Goal: Navigation & Orientation: Understand site structure

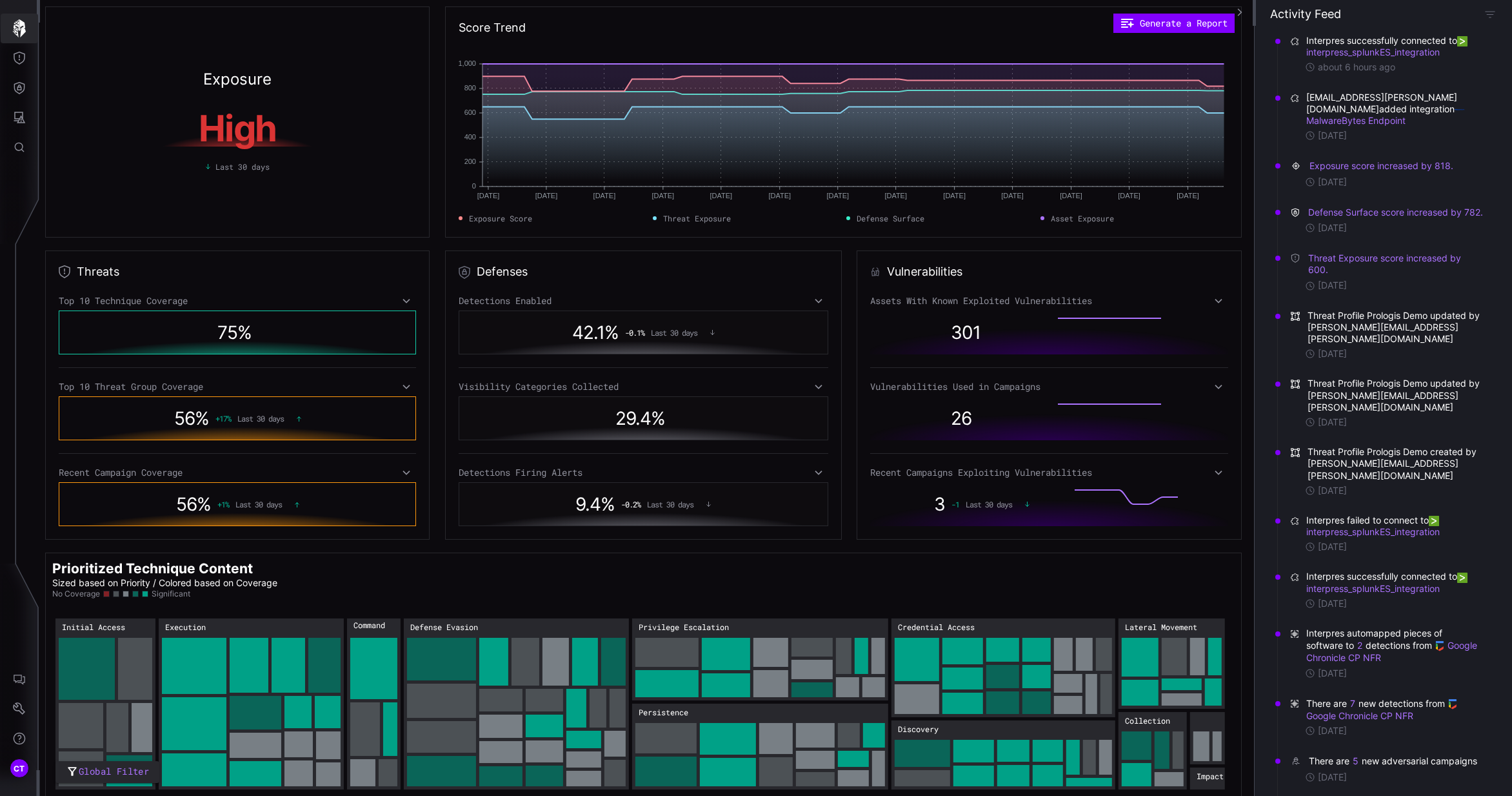
click at [10, 29] on button "button" at bounding box center [19, 28] width 37 height 30
click at [407, 296] on icon at bounding box center [406, 301] width 9 height 10
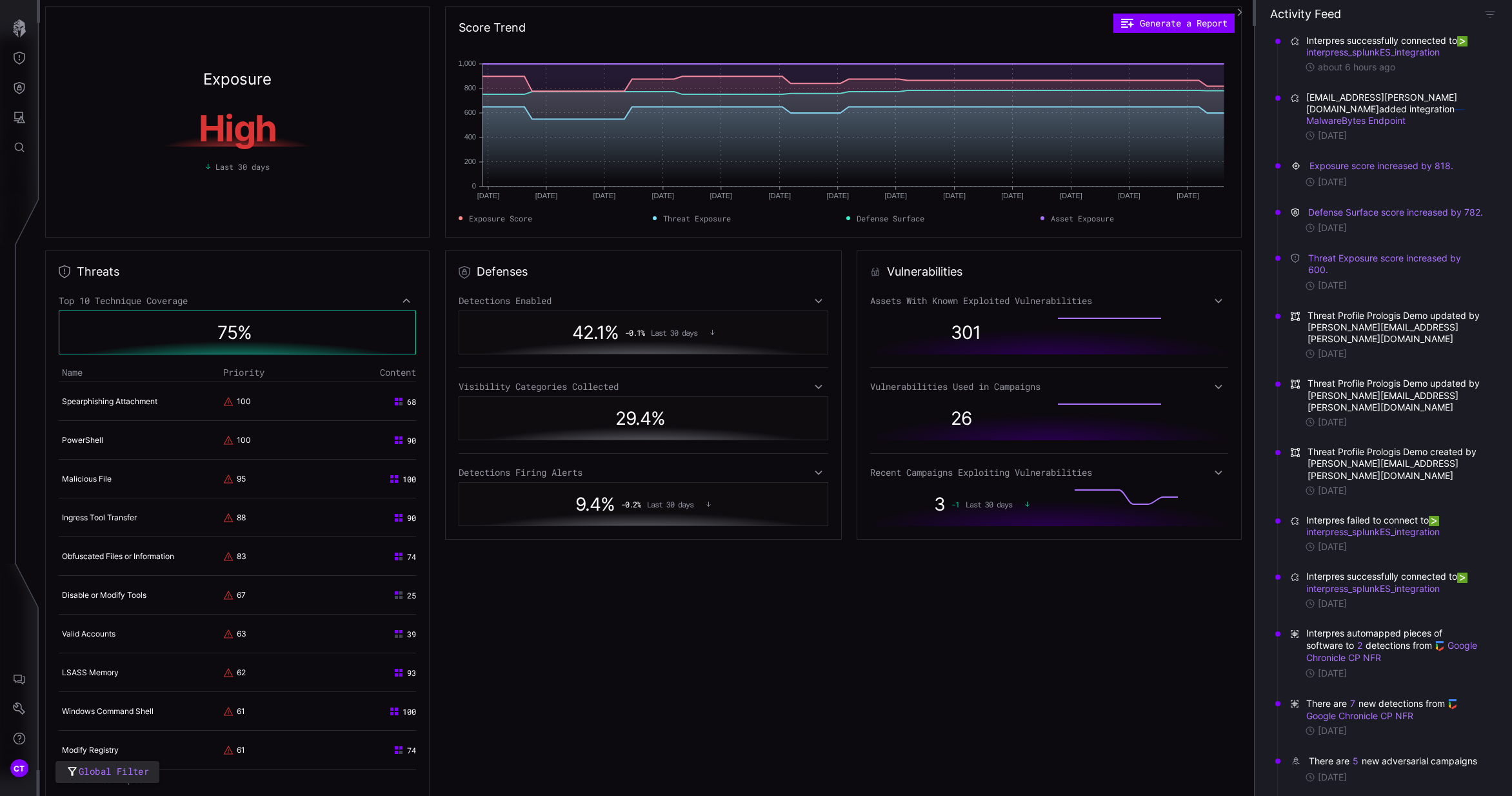
click at [821, 298] on div "Detections Enabled" at bounding box center [644, 301] width 370 height 12
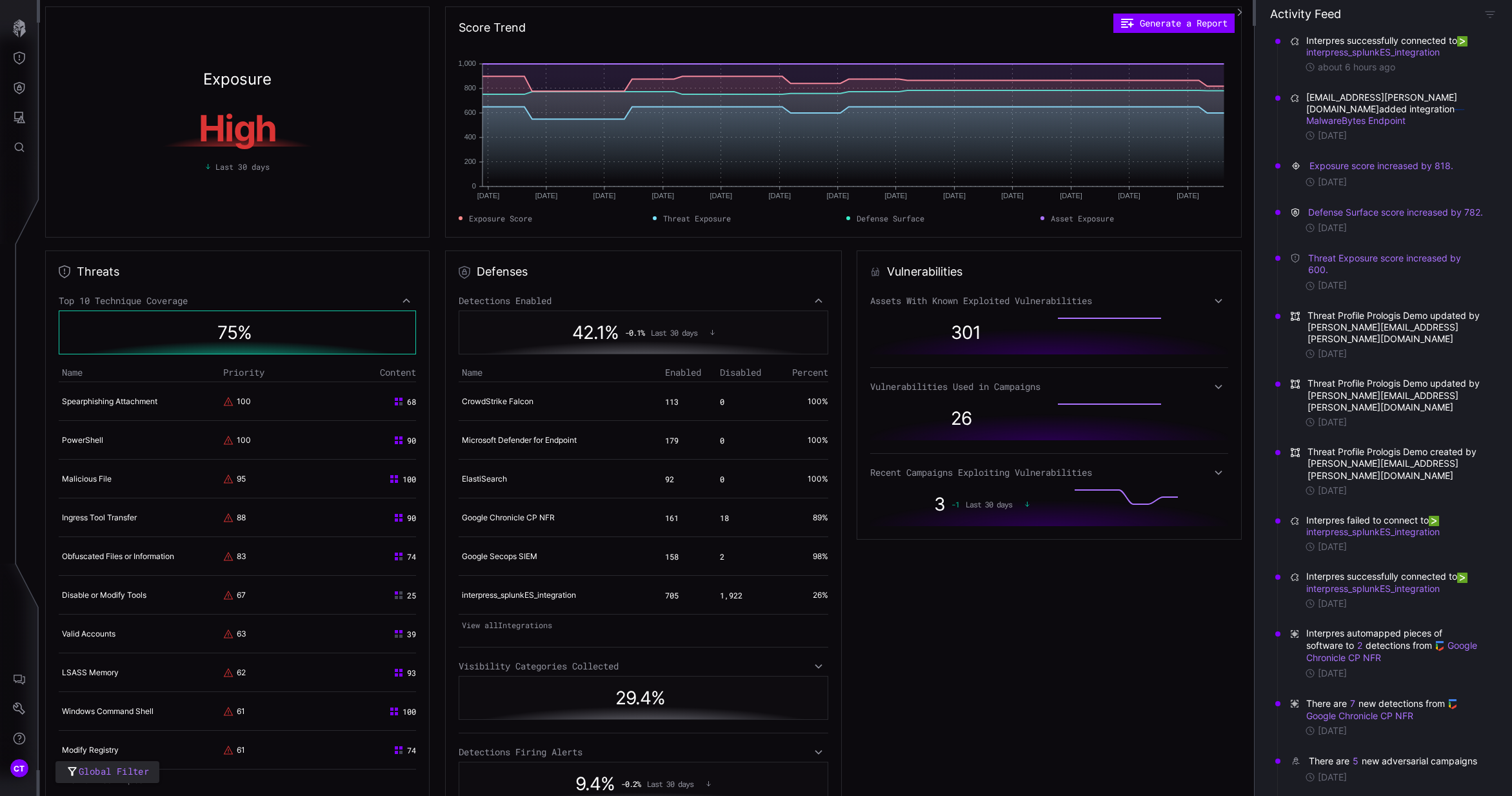
click at [1214, 298] on icon at bounding box center [1219, 301] width 9 height 10
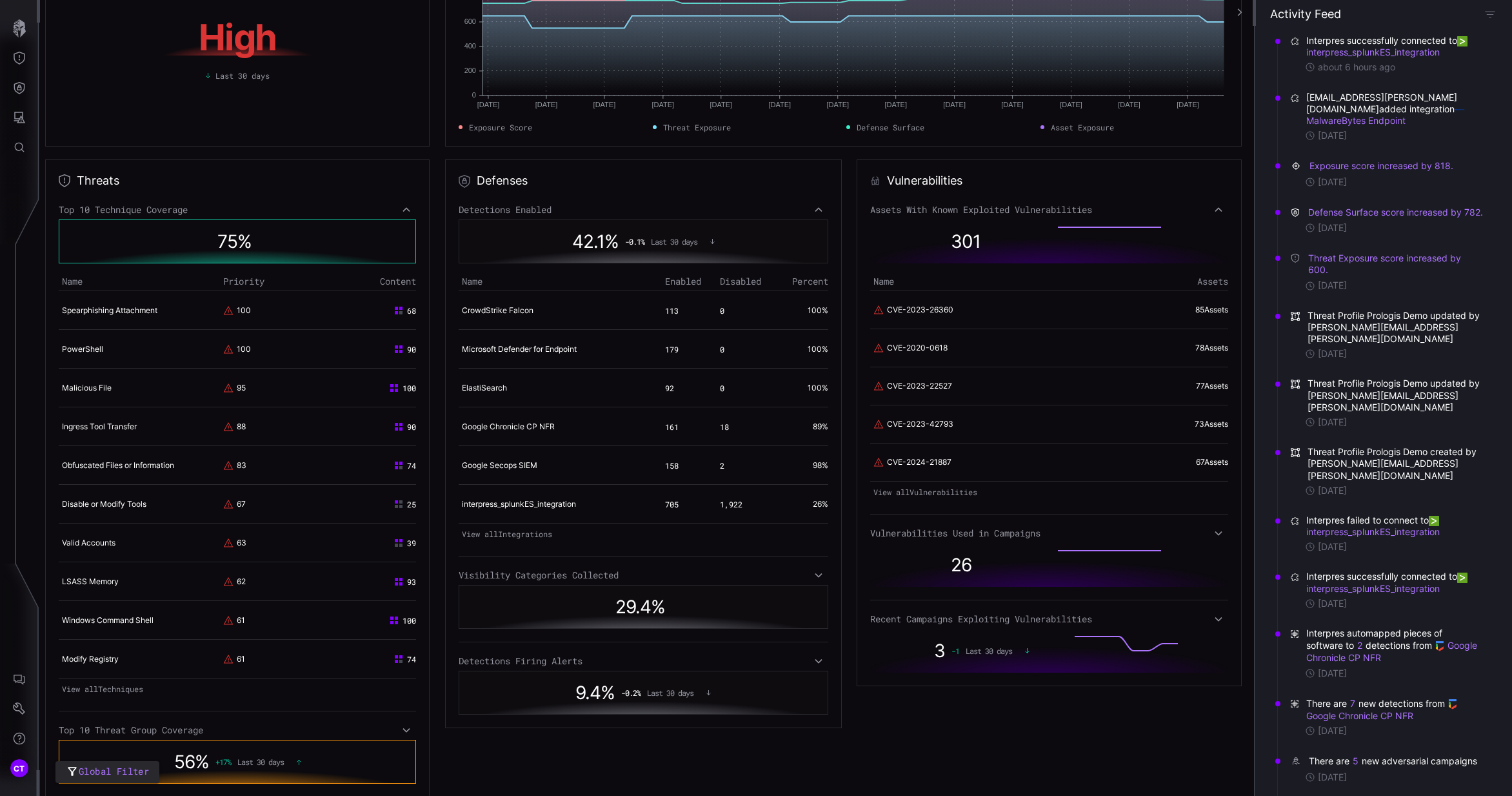
scroll to position [65, 0]
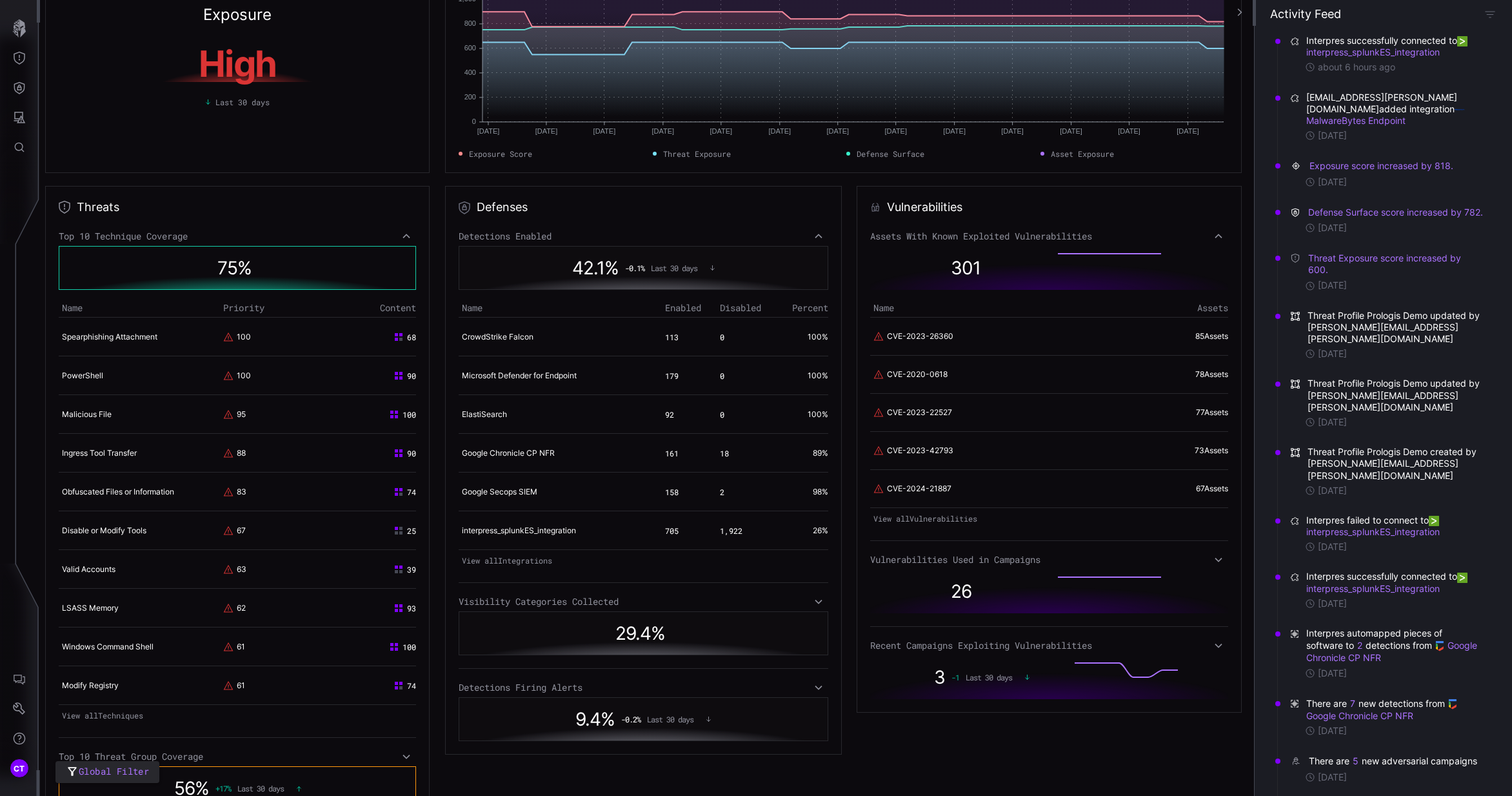
click at [814, 235] on icon at bounding box center [819, 236] width 9 height 10
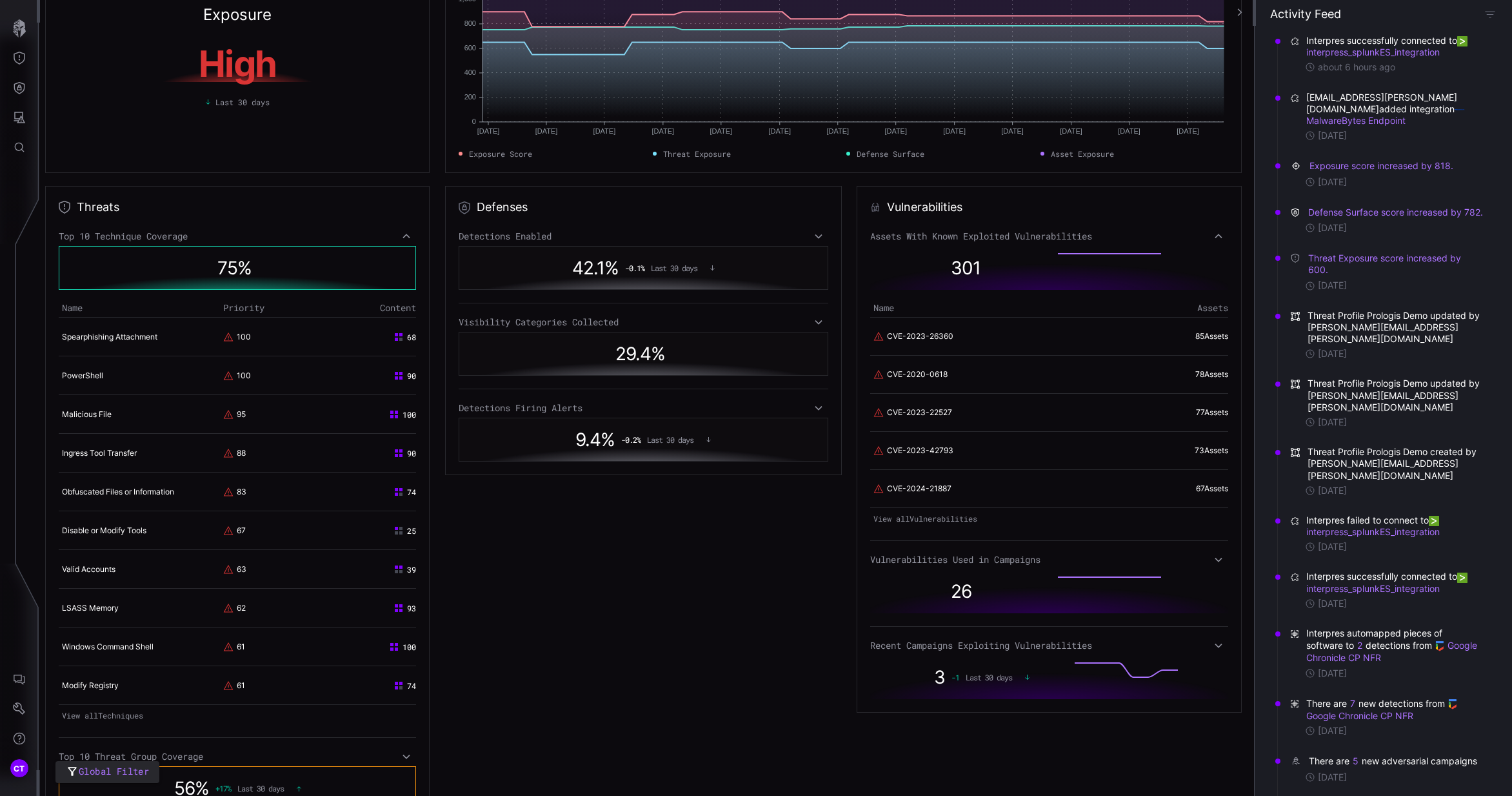
click at [399, 235] on div "Top 10 Technique Coverage" at bounding box center [238, 236] width 358 height 12
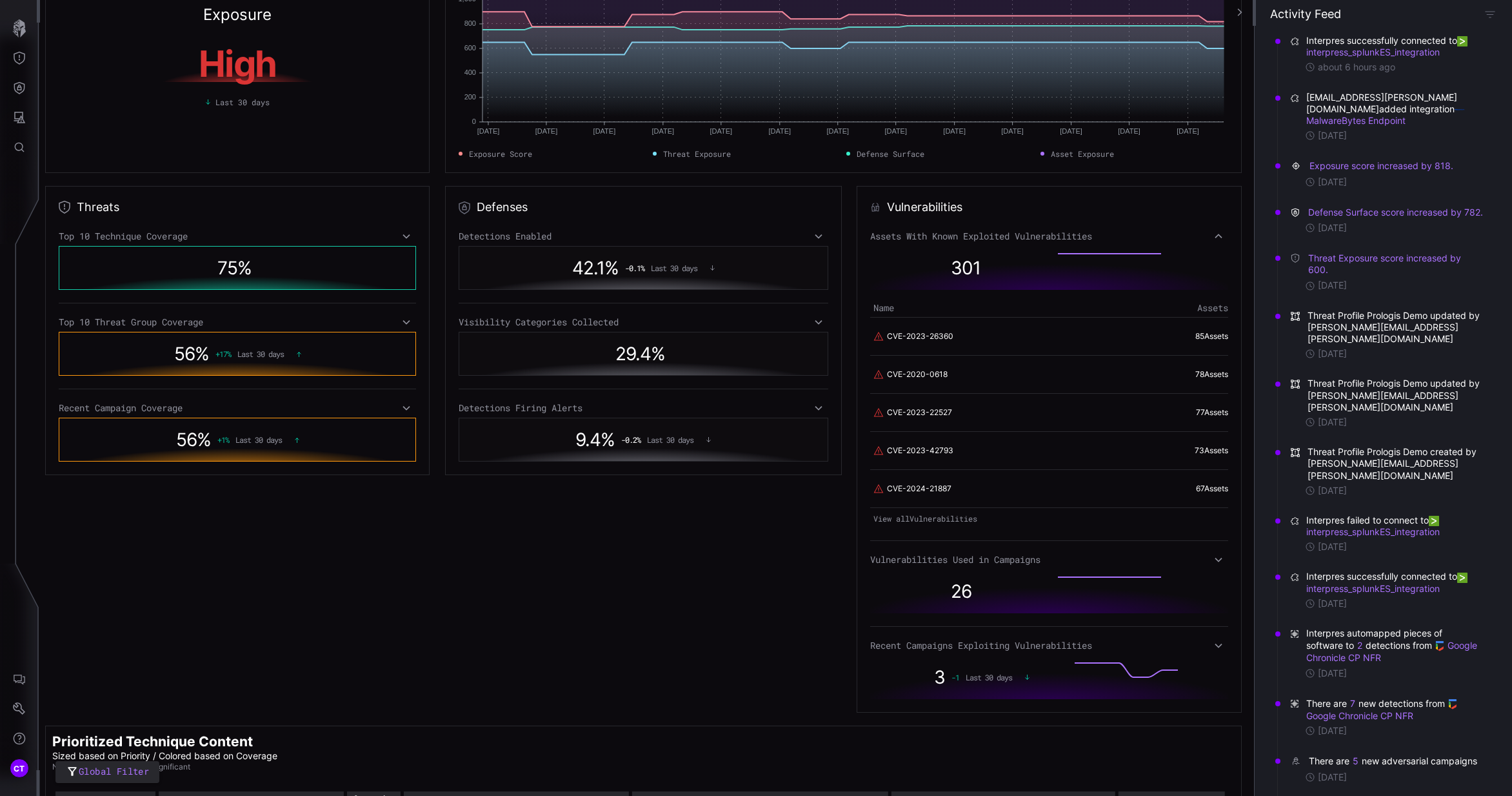
click at [1214, 560] on icon at bounding box center [1219, 560] width 9 height 10
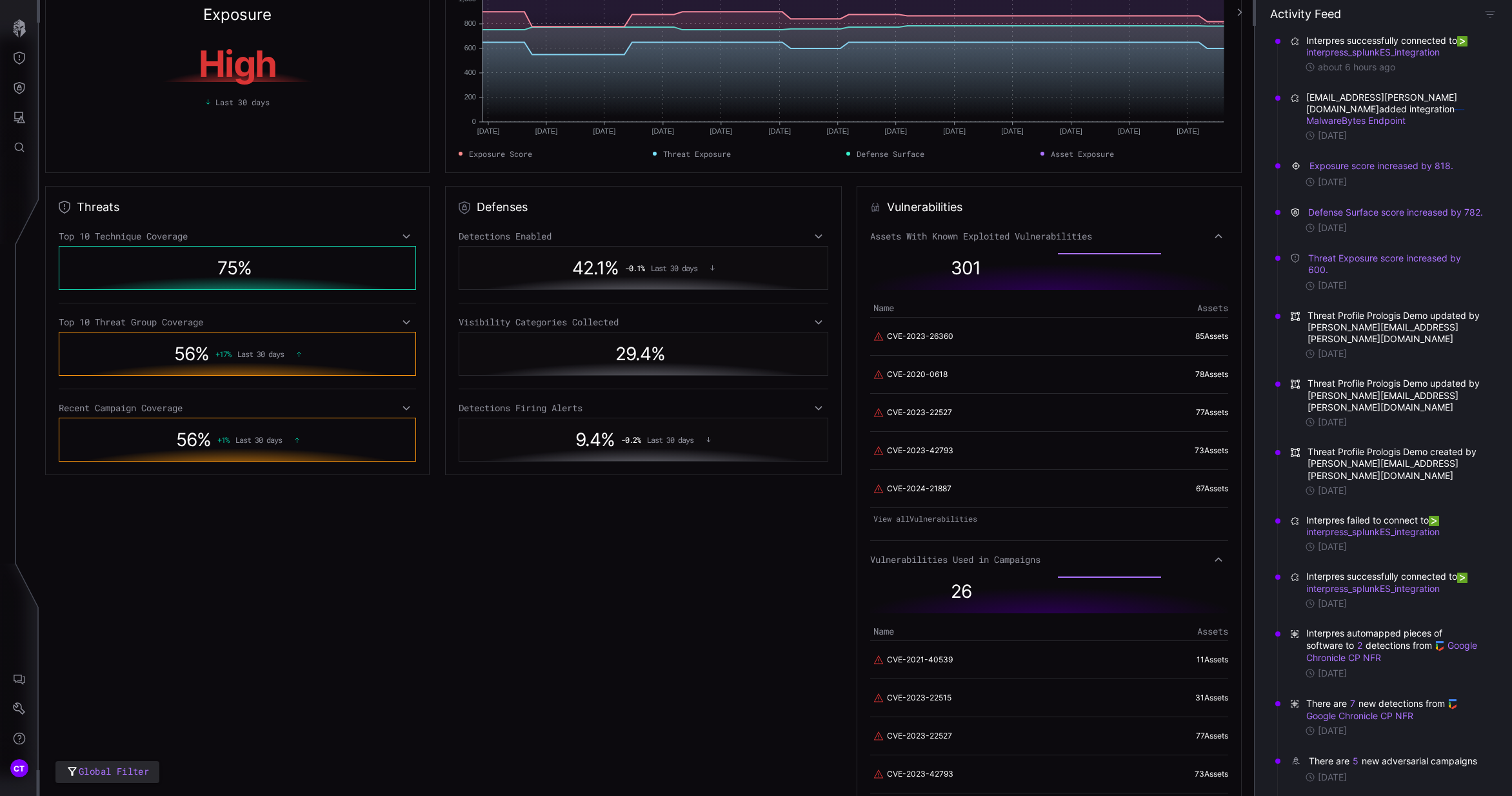
click at [1214, 560] on icon at bounding box center [1219, 560] width 9 height 10
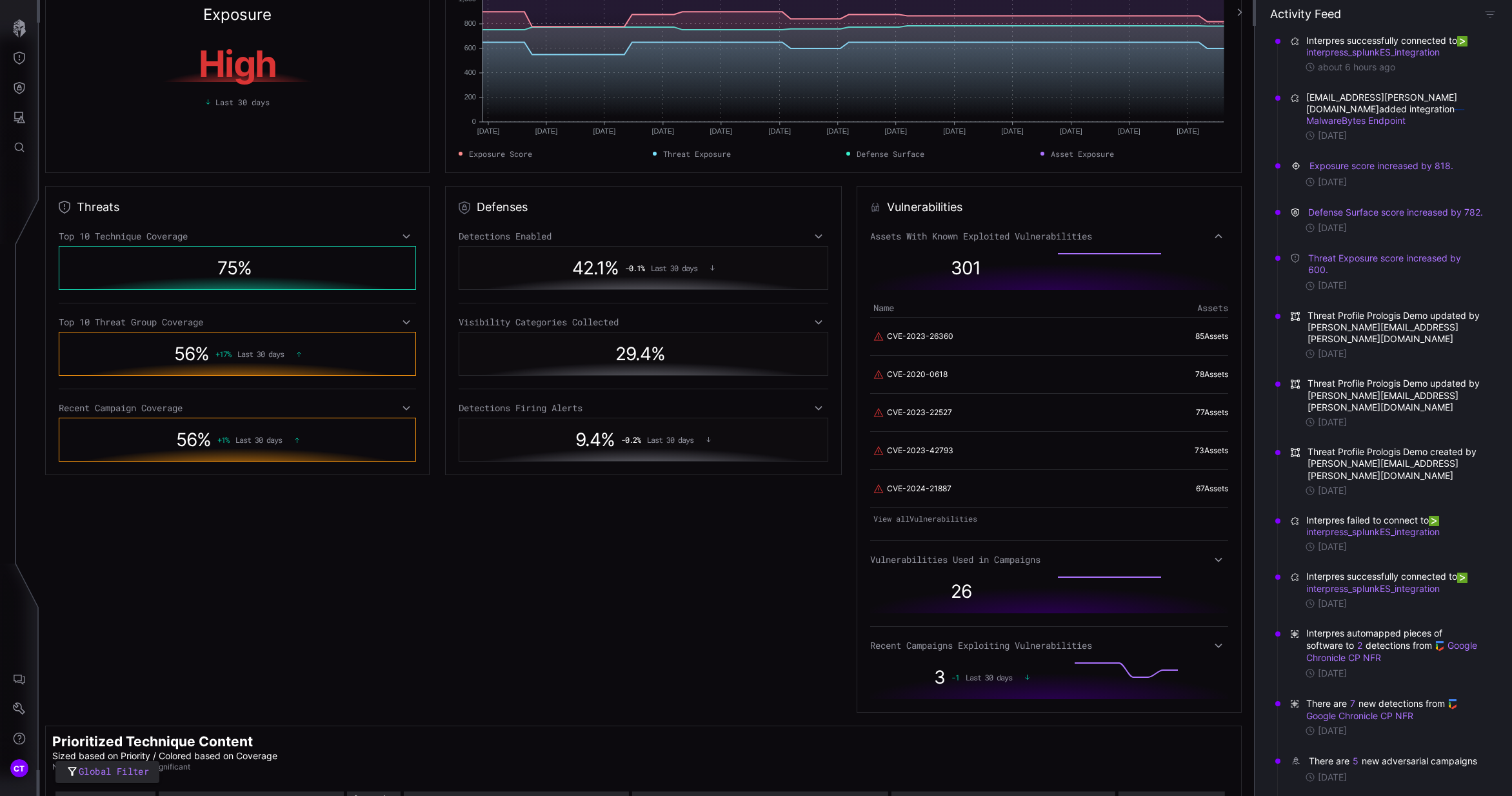
click at [1214, 240] on icon at bounding box center [1219, 236] width 9 height 10
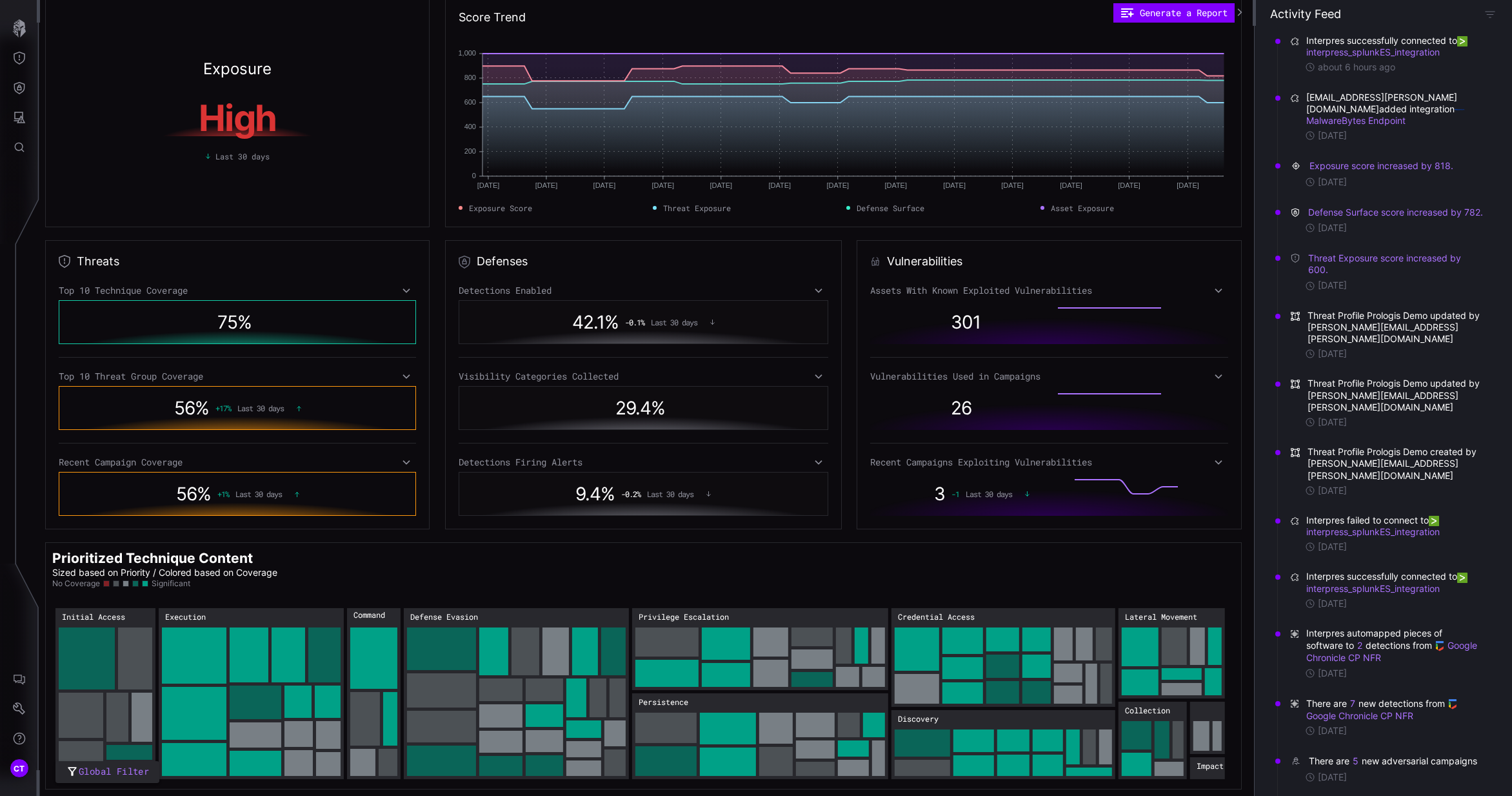
click at [1214, 466] on icon at bounding box center [1219, 462] width 9 height 10
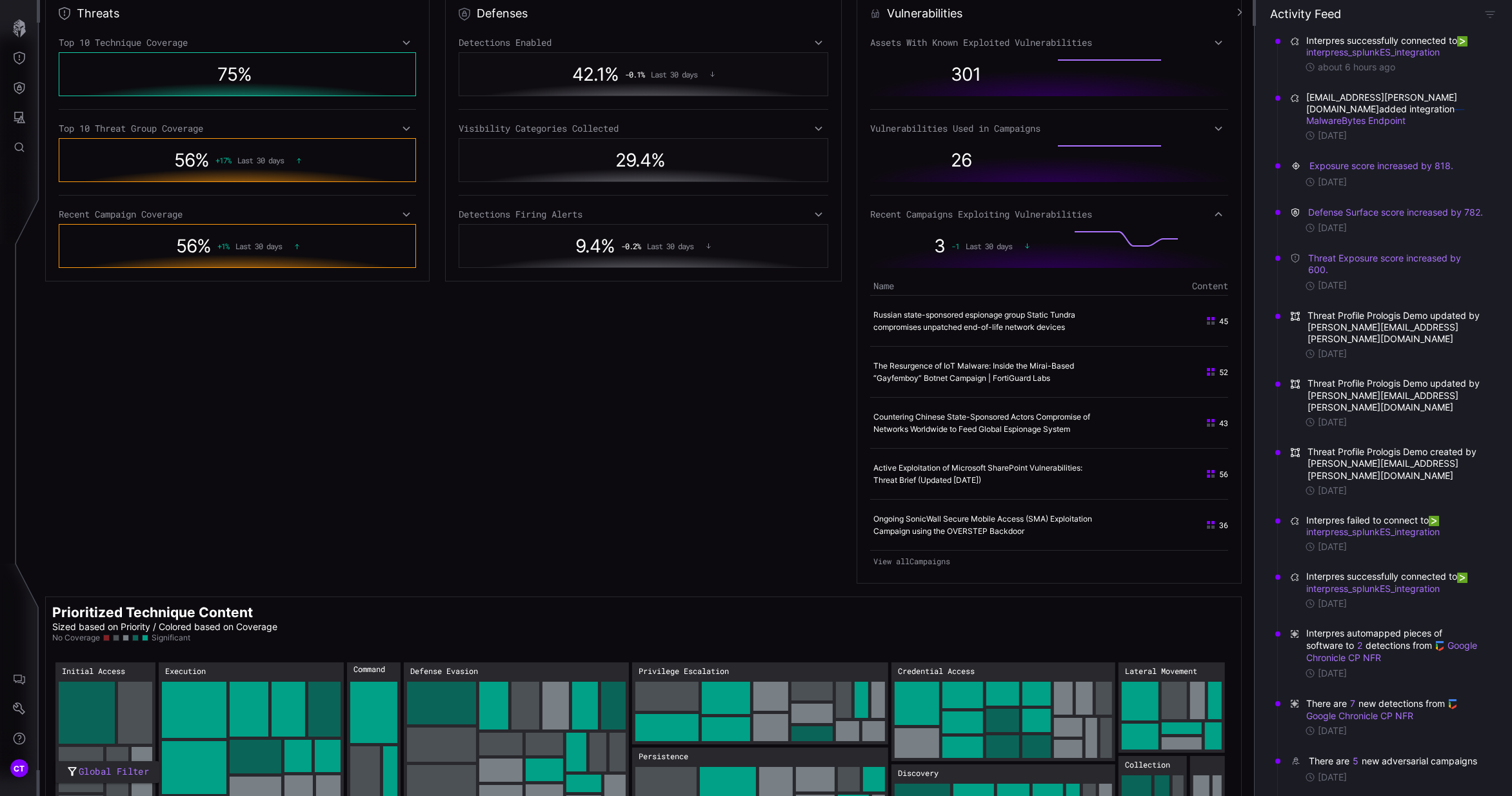
scroll to position [313, 0]
